Goal: Information Seeking & Learning: Learn about a topic

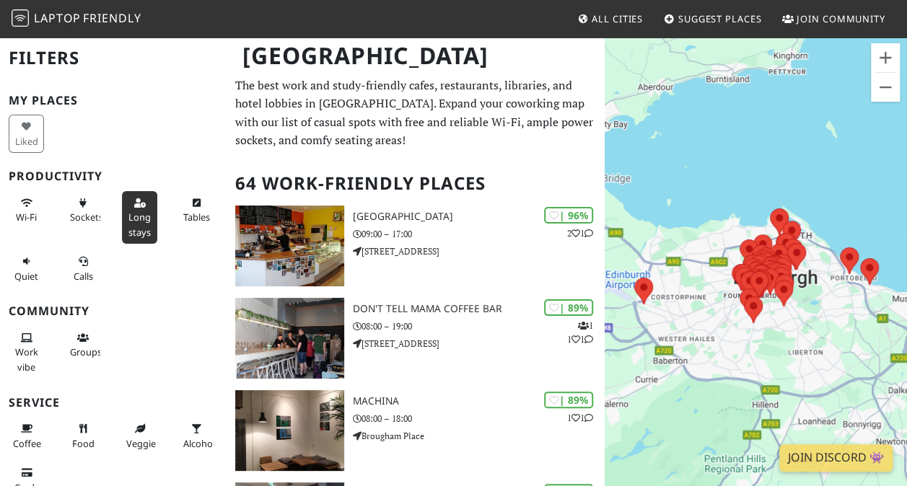
click at [129, 225] on span "Long stays" at bounding box center [139, 224] width 22 height 27
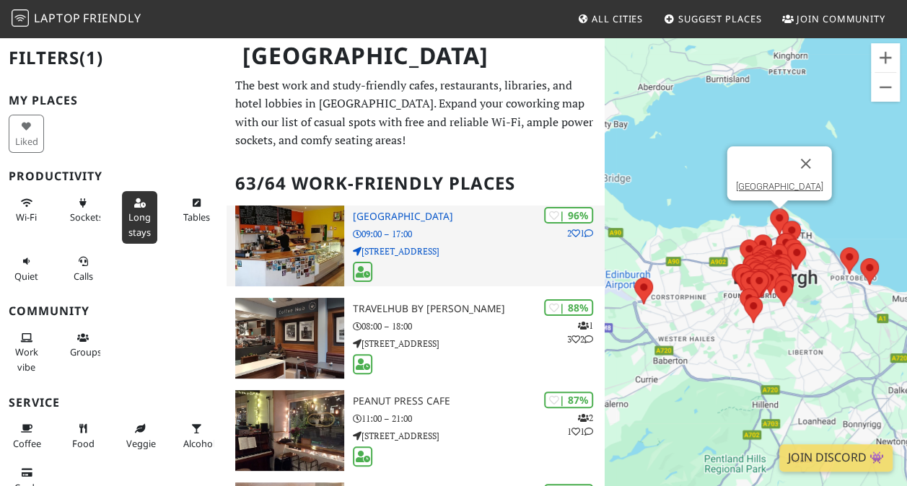
click at [306, 256] on img at bounding box center [289, 246] width 109 height 81
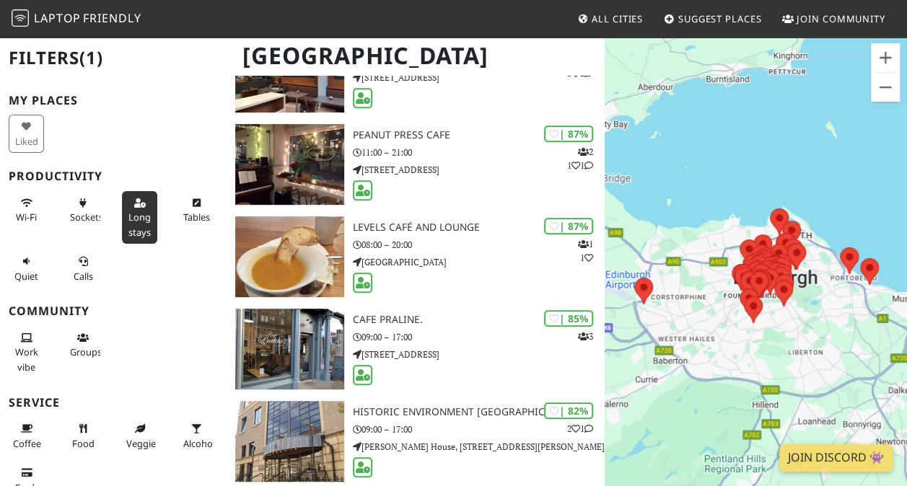
scroll to position [299, 0]
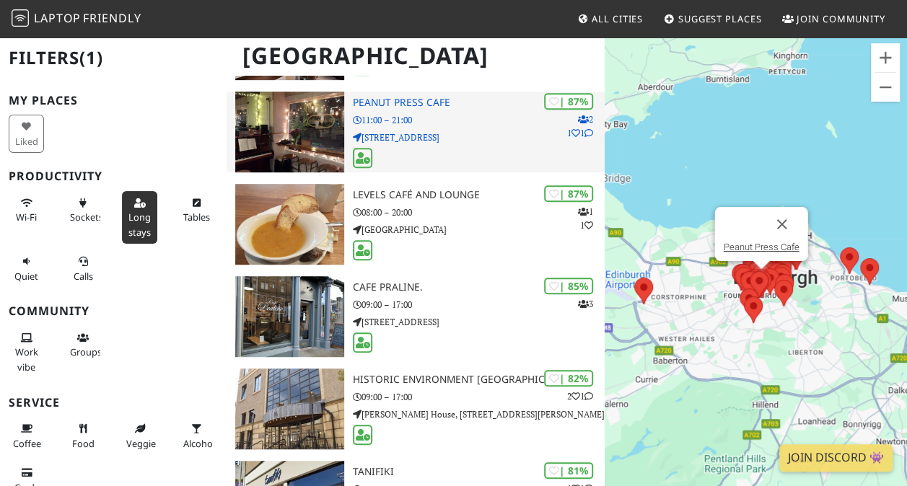
click at [274, 157] on img at bounding box center [289, 132] width 109 height 81
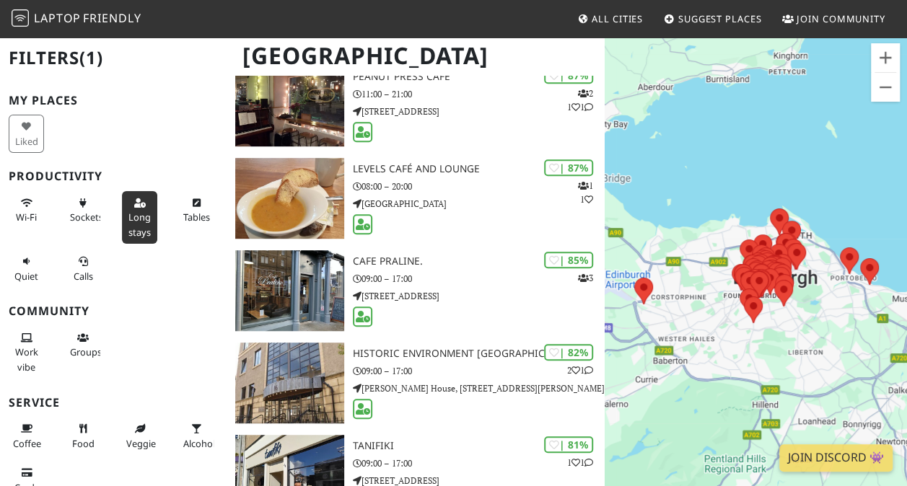
scroll to position [428, 0]
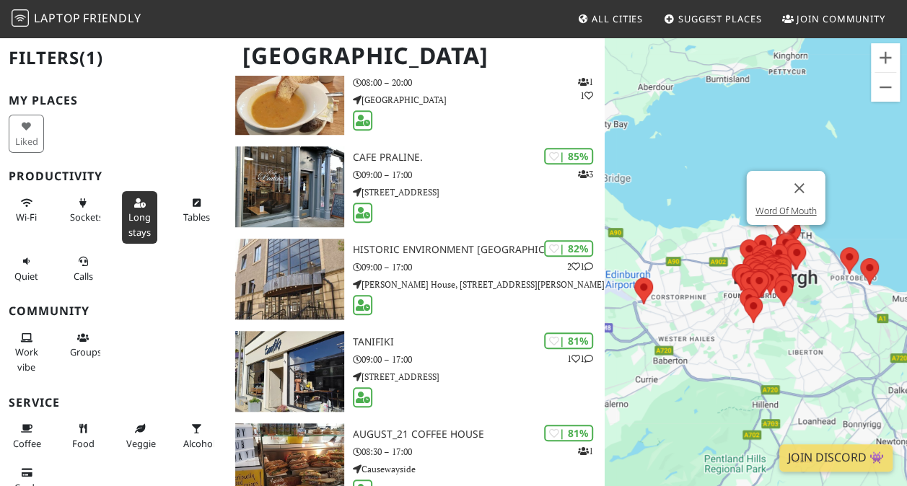
click at [779, 239] on img at bounding box center [785, 246] width 19 height 27
click at [779, 214] on link "Word Of Mouth" at bounding box center [785, 211] width 61 height 11
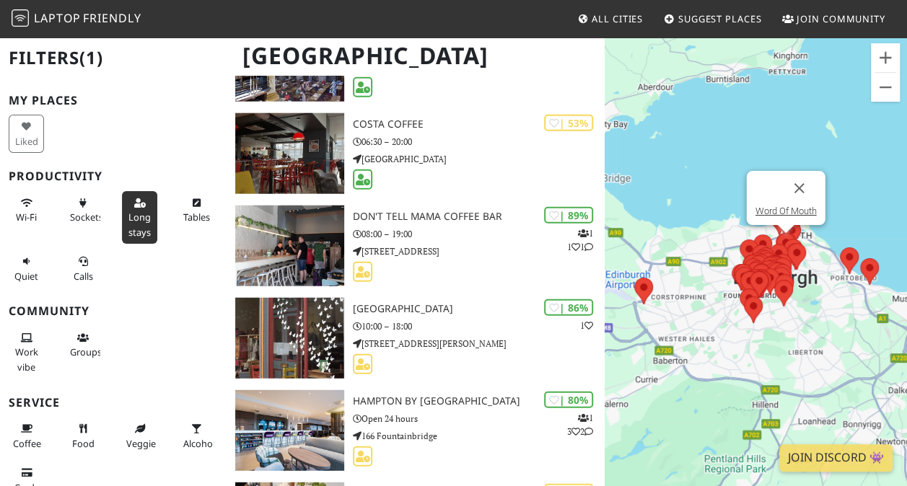
scroll to position [1825, 0]
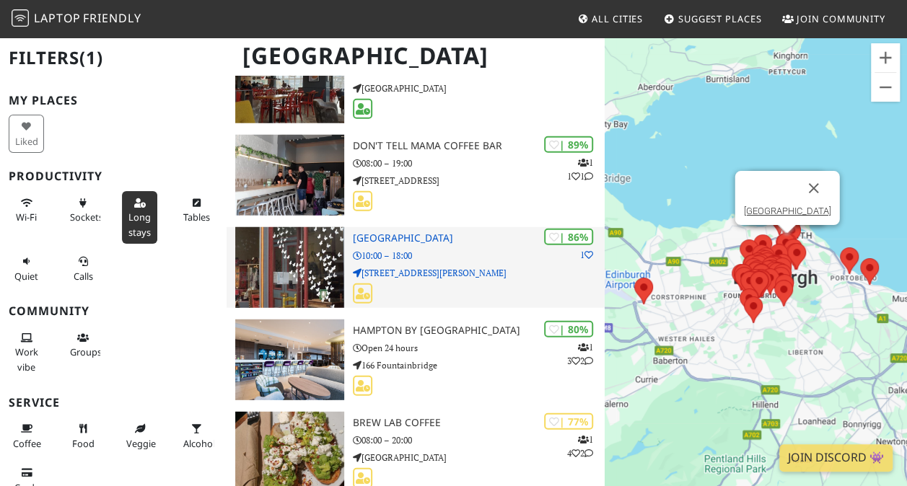
click at [398, 234] on h3 "Santosa Wellness Centre" at bounding box center [479, 238] width 252 height 12
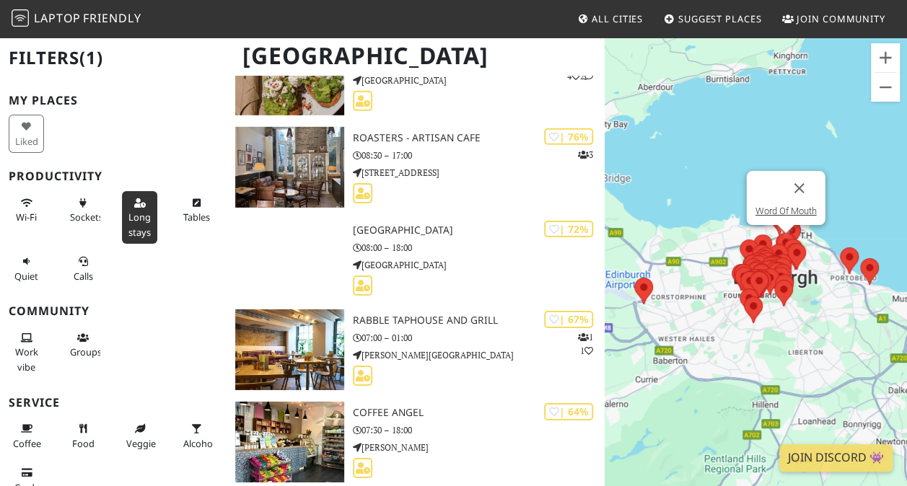
scroll to position [2209, 0]
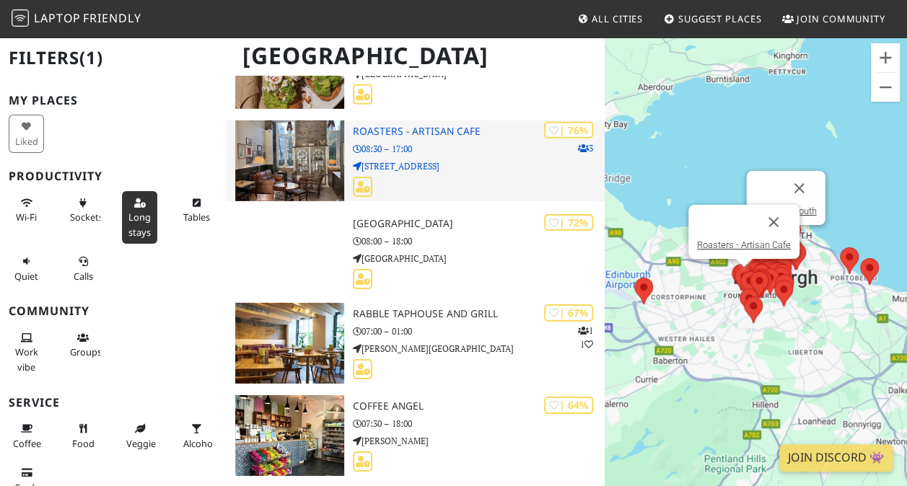
click at [400, 144] on p "08:30 – 17:00" at bounding box center [479, 149] width 252 height 14
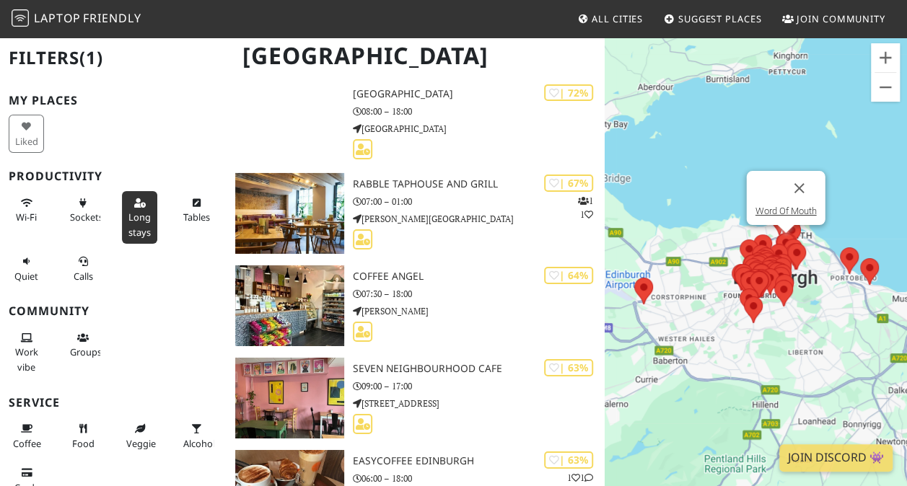
scroll to position [2241, 0]
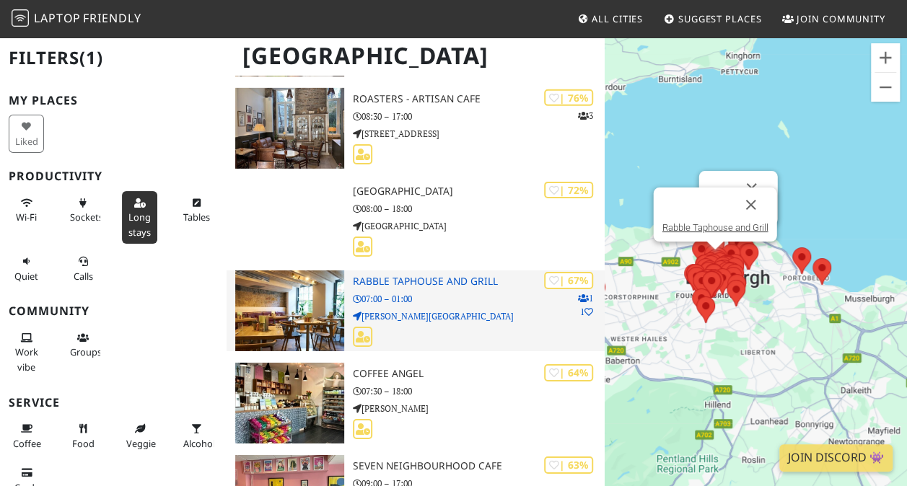
click at [451, 282] on h3 "Rabble Taphouse and Grill" at bounding box center [479, 282] width 252 height 12
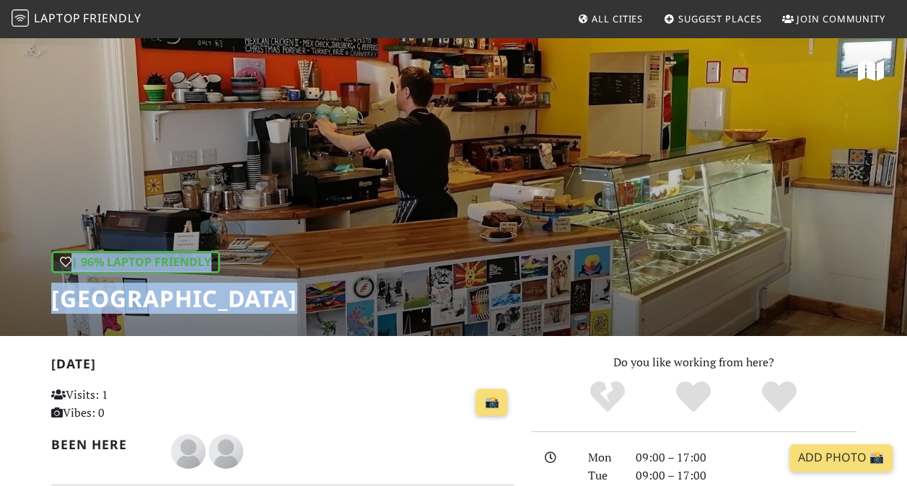
drag, startPoint x: 905, startPoint y: 134, endPoint x: 907, endPoint y: 198, distance: 64.3
click at [906, 198] on html "Laptop Friendly All Cities Suggest Places Join Community | 96% Laptop Friendly …" at bounding box center [453, 243] width 907 height 486
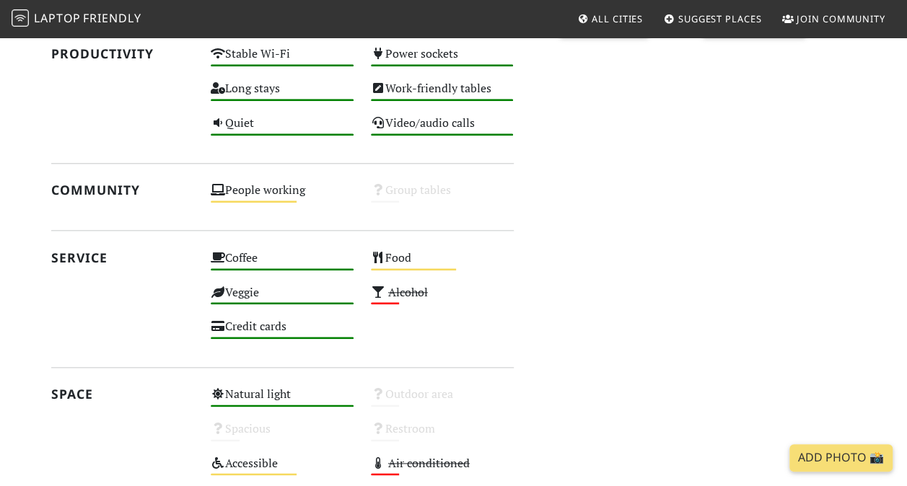
scroll to position [674, 0]
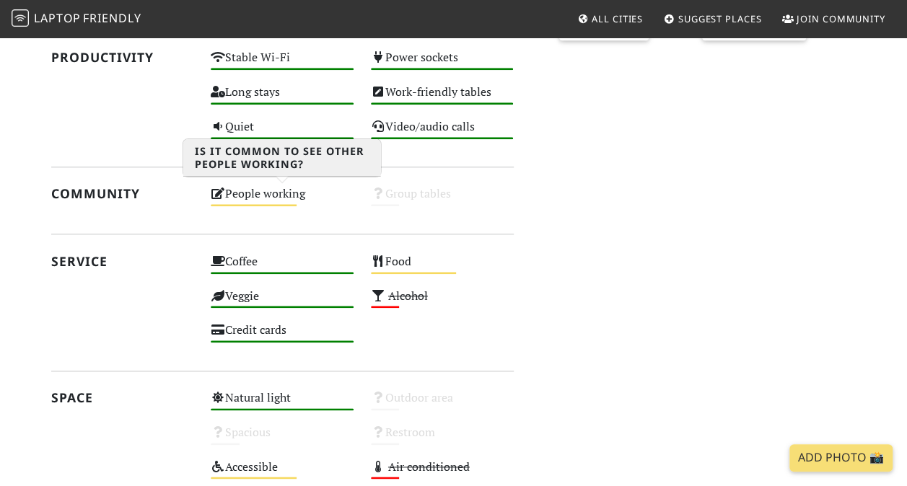
click at [242, 195] on div "People working Medium" at bounding box center [282, 200] width 160 height 35
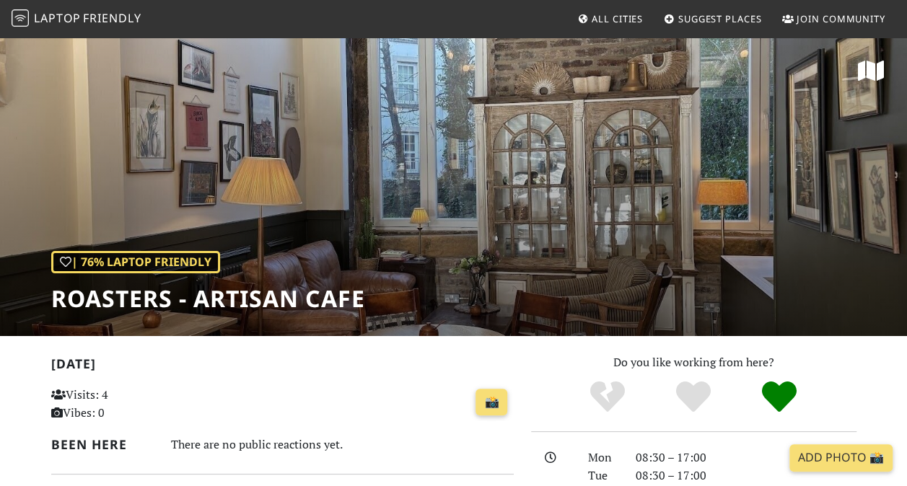
click at [356, 256] on div "| 76% Laptop Friendly Roasters - Artisan Cafe" at bounding box center [208, 282] width 314 height 62
